Goal: Information Seeking & Learning: Learn about a topic

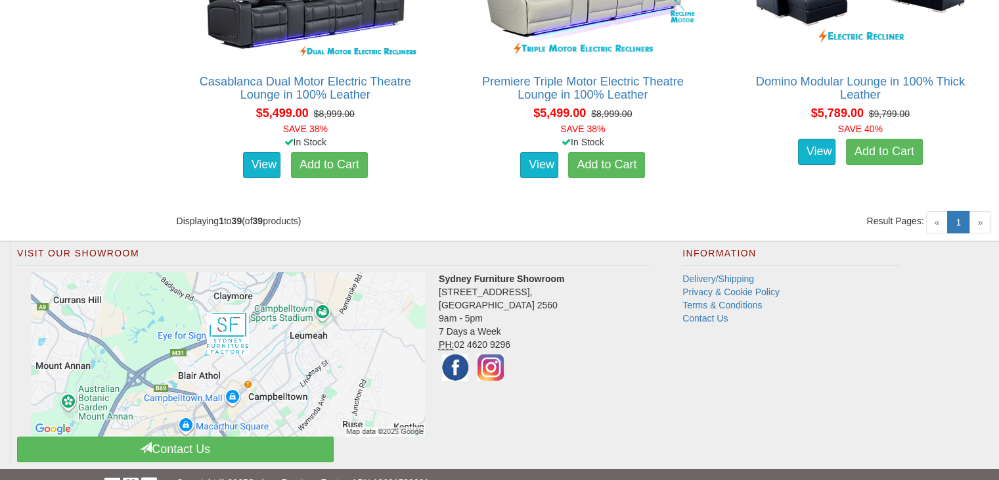
scroll to position [4499, 0]
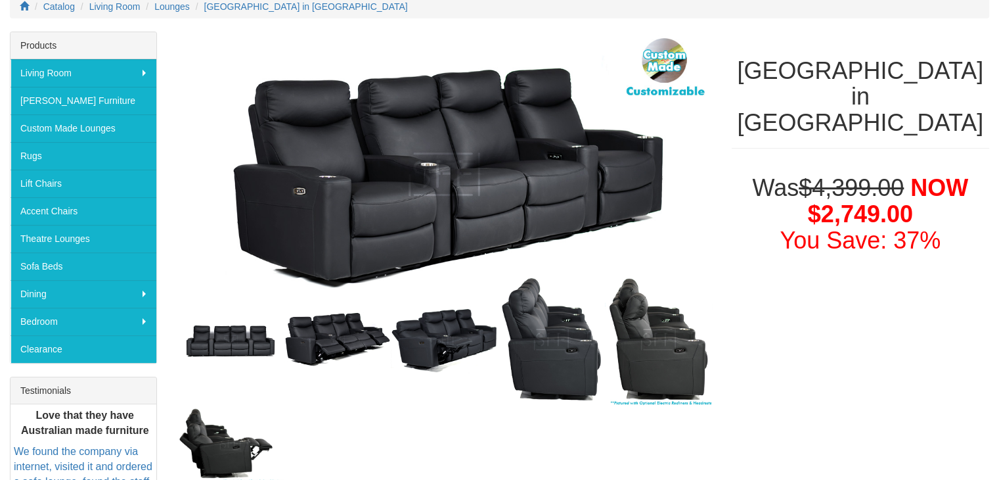
scroll to position [197, 0]
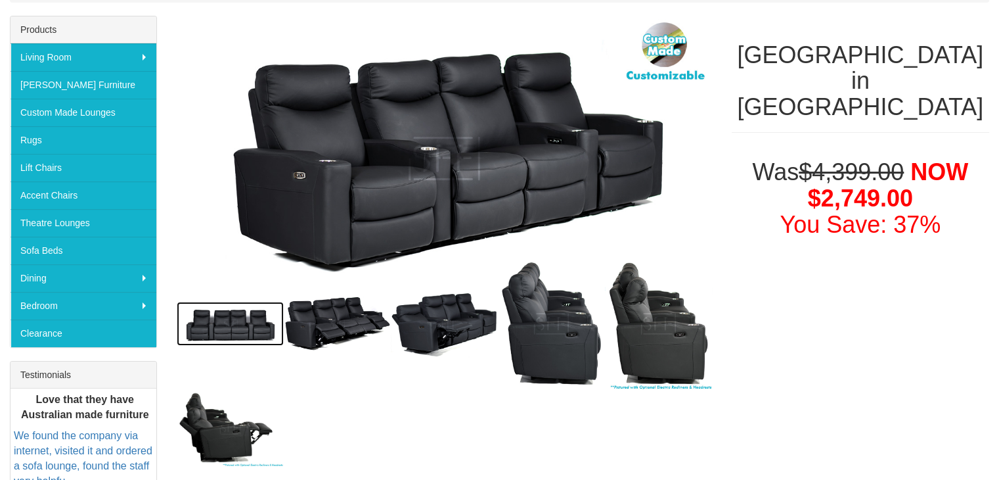
click at [247, 324] on img at bounding box center [230, 324] width 107 height 44
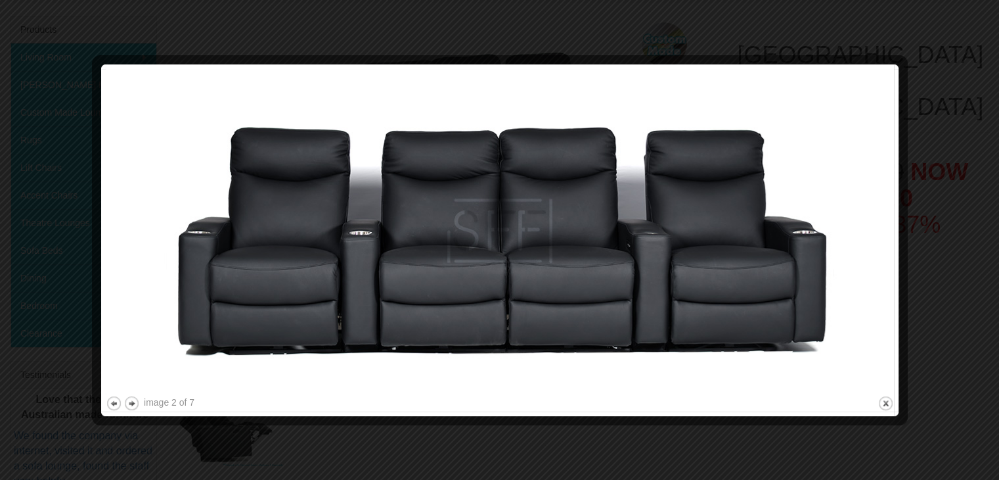
click at [848, 263] on img at bounding box center [500, 231] width 788 height 324
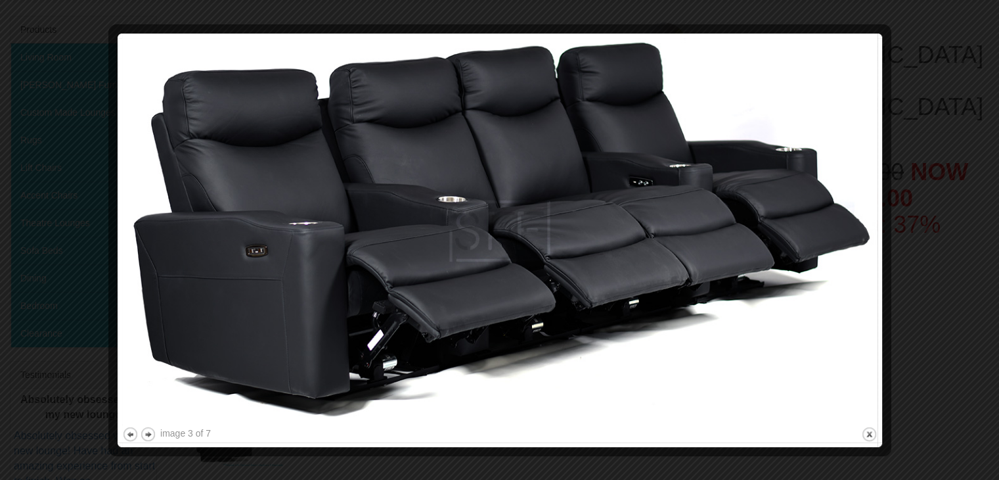
click at [848, 263] on img at bounding box center [500, 231] width 756 height 386
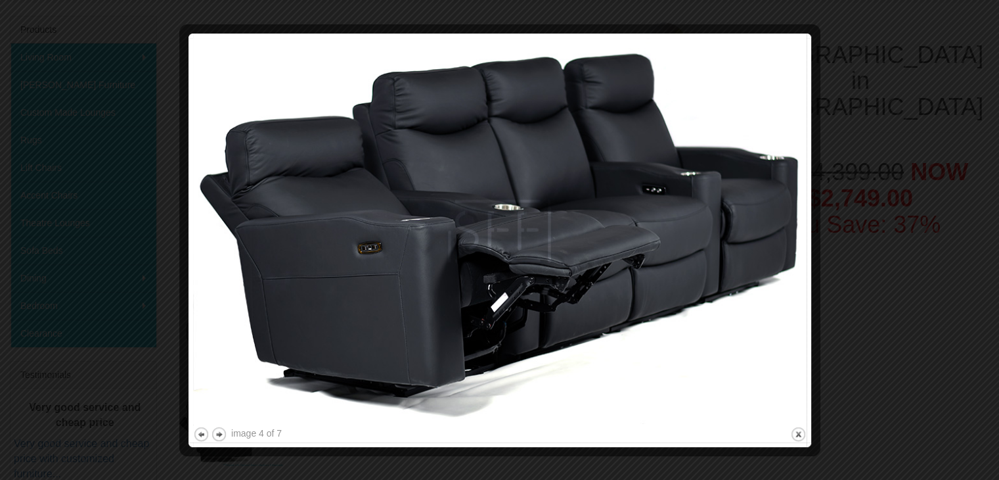
click at [848, 263] on div at bounding box center [499, 240] width 999 height 480
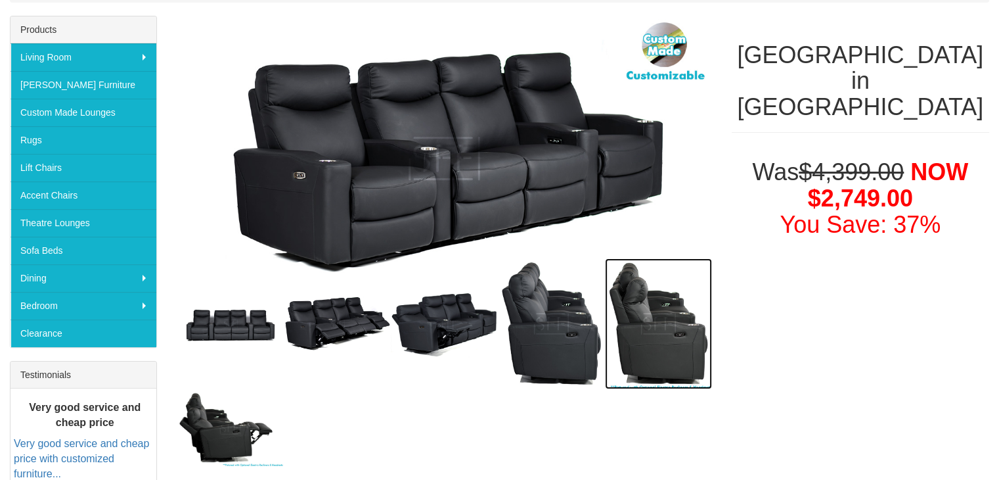
click at [678, 332] on img at bounding box center [658, 323] width 107 height 131
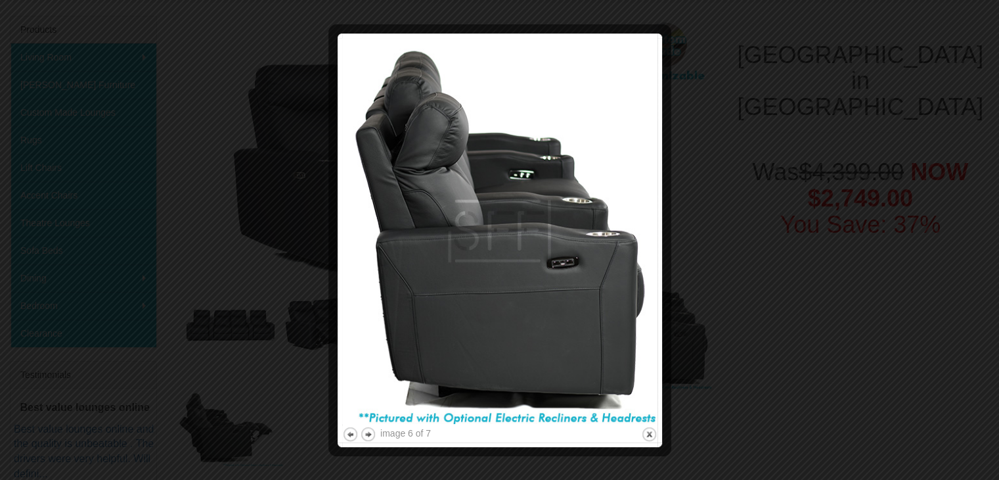
click at [773, 267] on div at bounding box center [499, 240] width 999 height 480
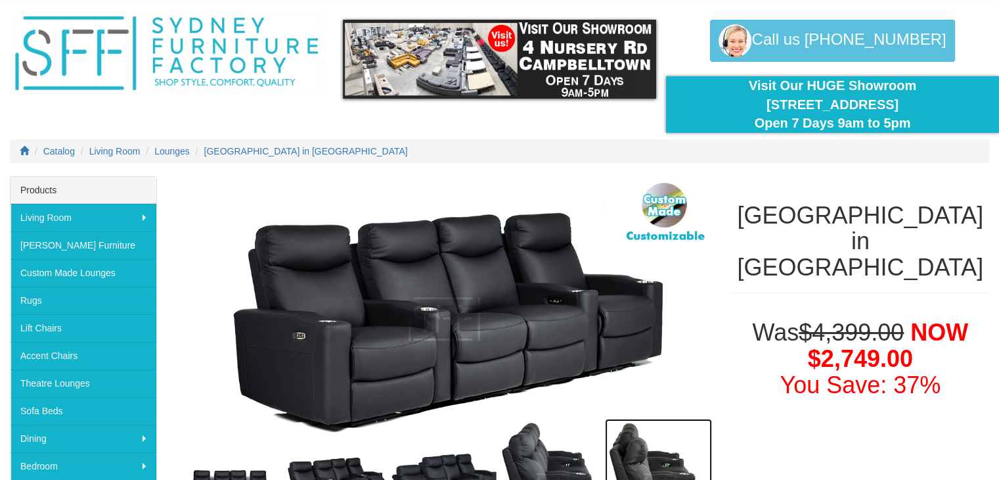
scroll to position [0, 0]
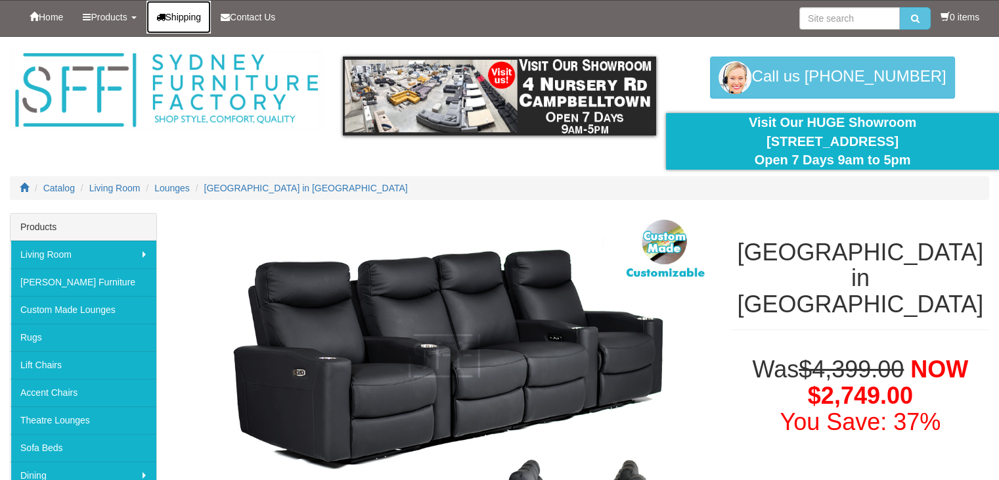
click at [177, 18] on span "Shipping" at bounding box center [184, 17] width 36 height 11
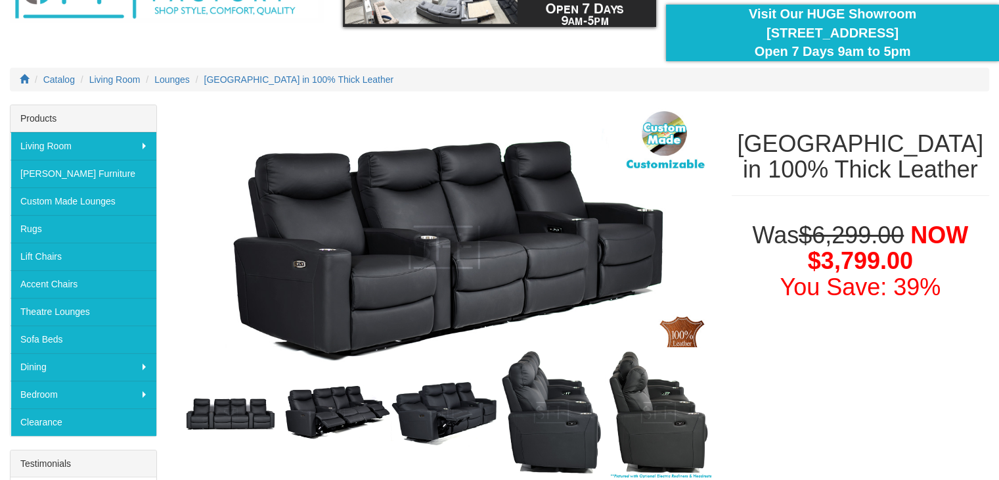
scroll to position [131, 0]
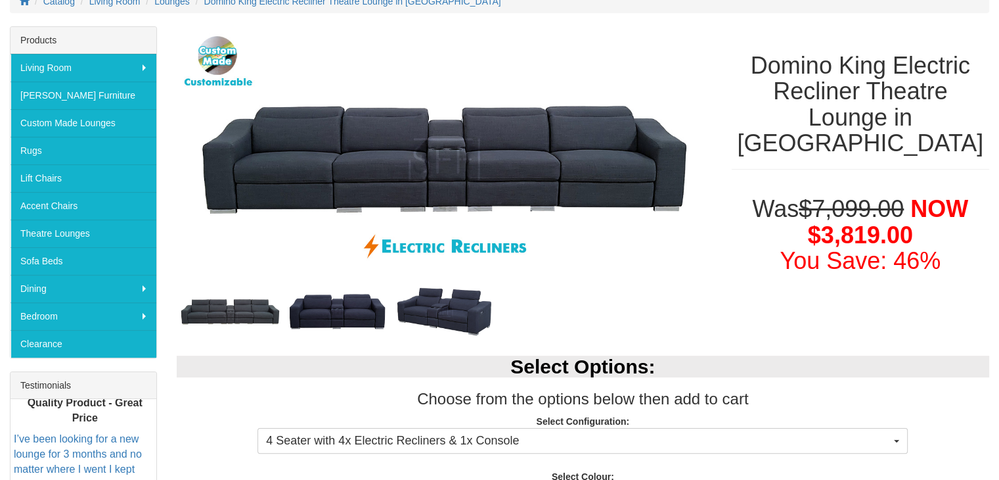
scroll to position [197, 0]
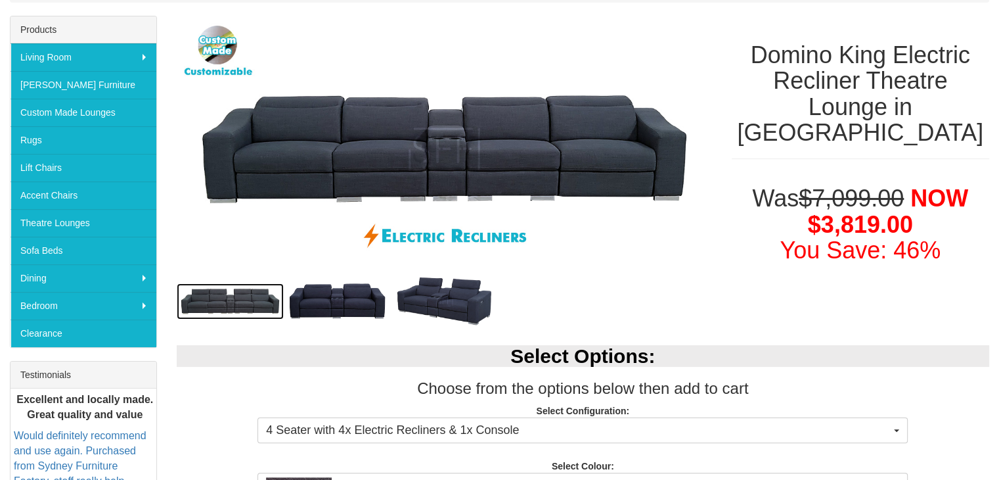
click at [242, 295] on img at bounding box center [230, 300] width 107 height 35
